Goal: Transaction & Acquisition: Download file/media

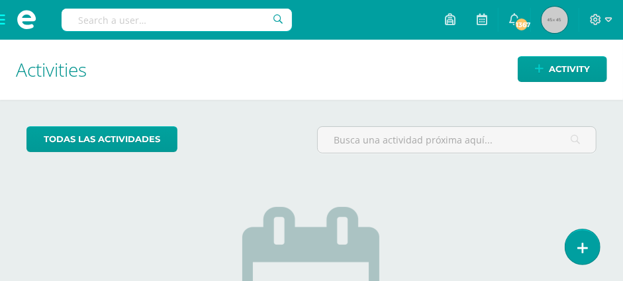
click at [90, 20] on input "text" at bounding box center [177, 20] width 230 height 23
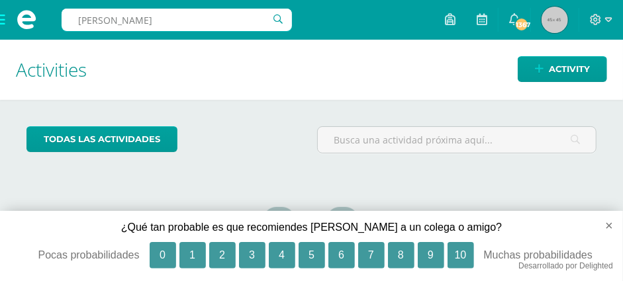
type input "RODAS REYNOSO"
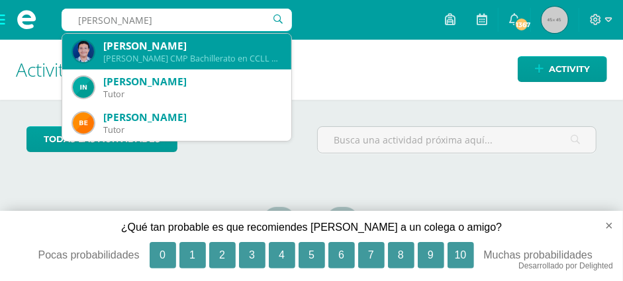
click at [169, 53] on div "Quinto Bachillerato CMP Bachillerato en CCLL con Orientación en Computación 201…" at bounding box center [191, 58] width 177 height 11
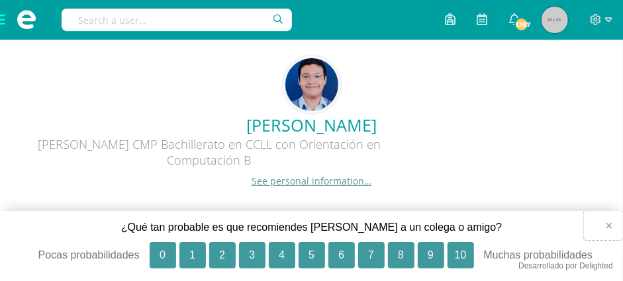
click at [609, 222] on button "×" at bounding box center [603, 225] width 39 height 29
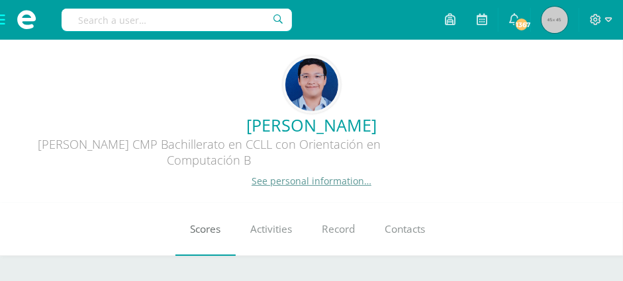
click at [204, 239] on link "Scores" at bounding box center [205, 229] width 60 height 53
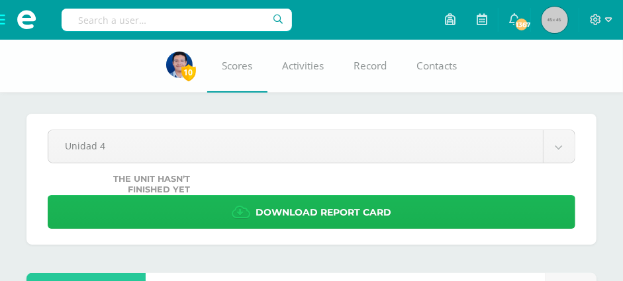
click at [316, 213] on span "Download report card" at bounding box center [324, 213] width 136 height 32
